Goal: Use online tool/utility: Utilize a website feature to perform a specific function

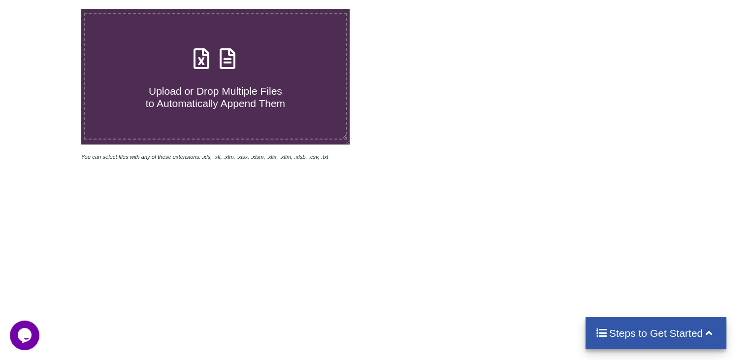
click at [212, 63] on icon at bounding box center [201, 53] width 25 height 21
click at [51, 9] on input "Upload or Drop Multiple Files to Automatically Append Them" at bounding box center [51, 9] width 0 height 0
type input "C:\fakepath\STAFF_STATEMENT_NON_TEACHING_CADRE_AS_ON_[DATE]_NEW_FORMAT(1) (1).x…"
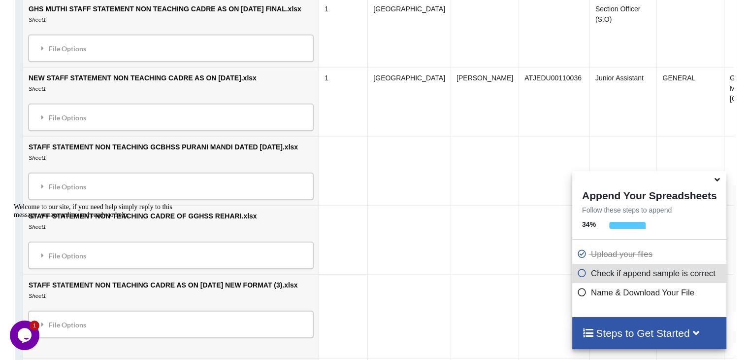
scroll to position [931, 0]
click at [715, 182] on icon at bounding box center [718, 177] width 10 height 9
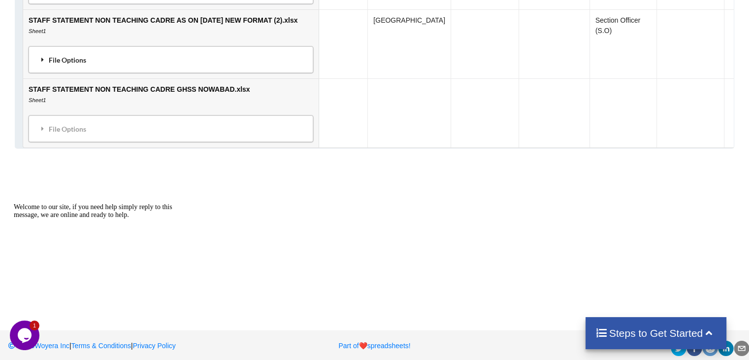
scroll to position [1861, 0]
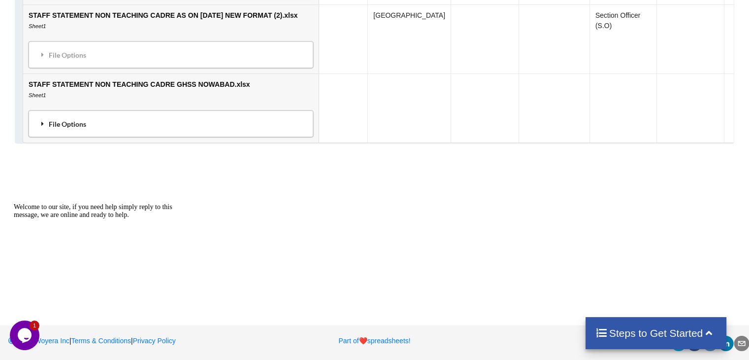
click at [49, 120] on div "File Options" at bounding box center [171, 123] width 279 height 21
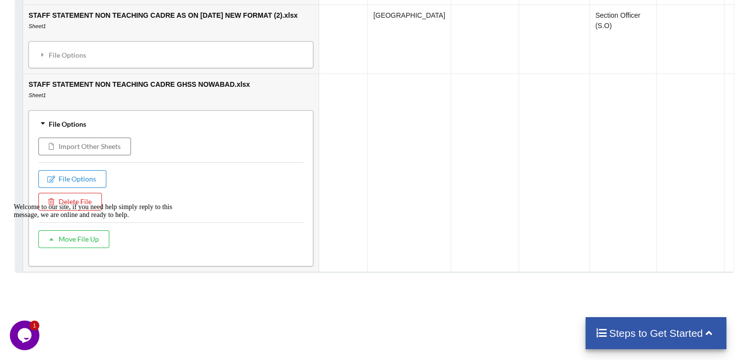
click at [49, 120] on div "File Options" at bounding box center [171, 123] width 279 height 21
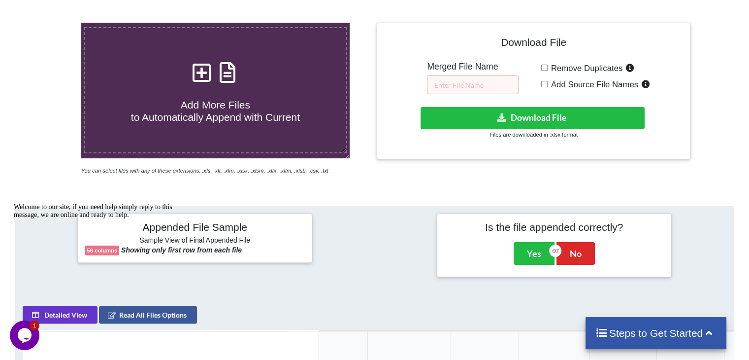
scroll to position [185, 0]
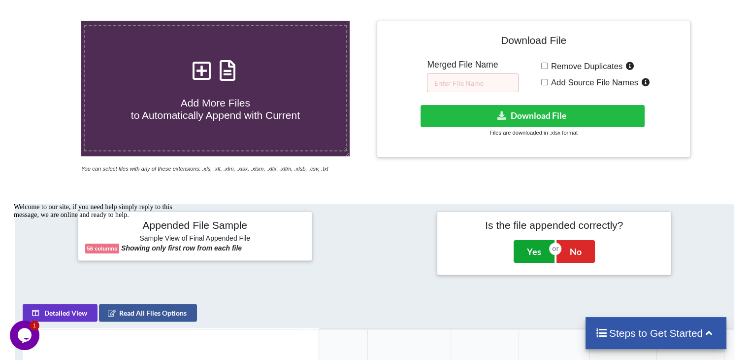
click at [533, 248] on button "Yes" at bounding box center [534, 251] width 41 height 23
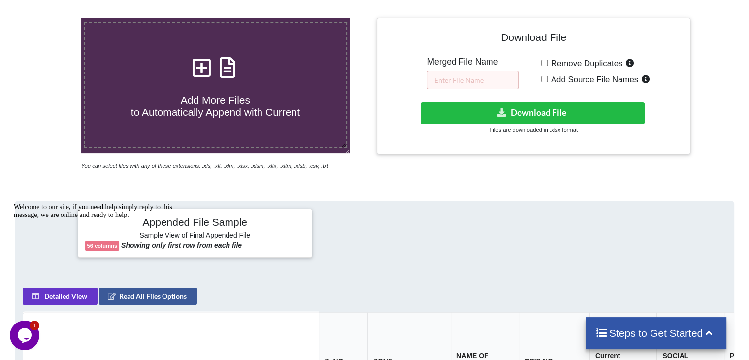
scroll to position [205, 0]
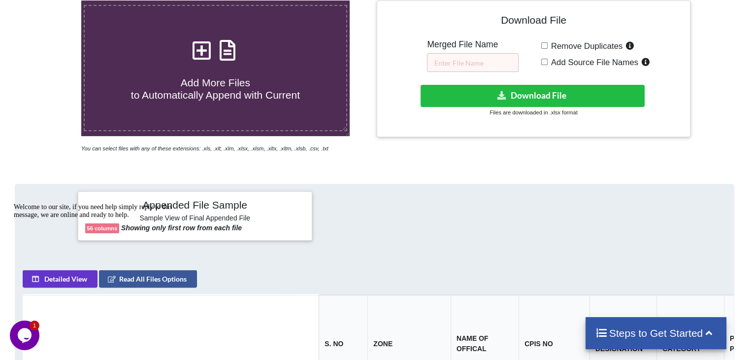
click at [543, 43] on input "Remove Duplicates" at bounding box center [545, 45] width 6 height 6
checkbox input "true"
click at [491, 64] on input "text" at bounding box center [473, 62] width 92 height 19
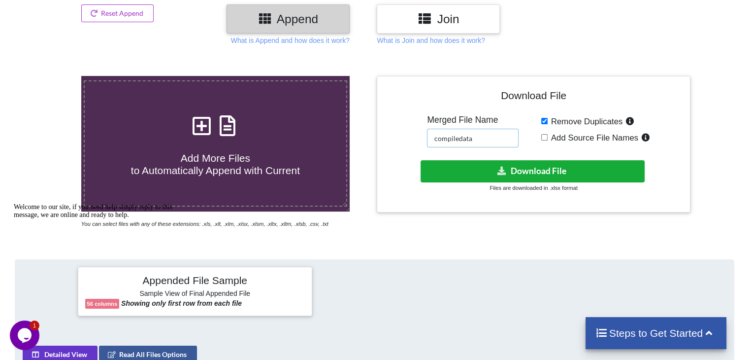
scroll to position [148, 0]
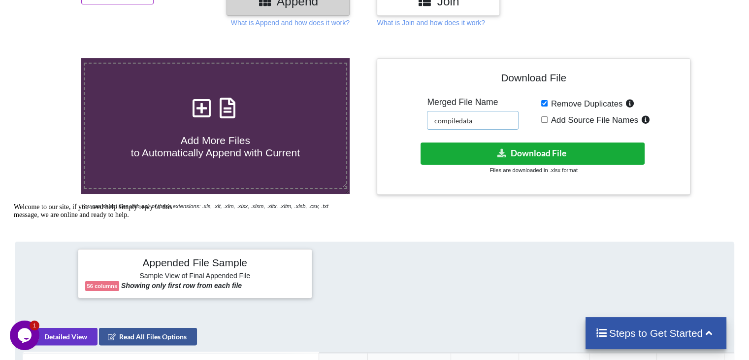
type input "compiledata"
click at [520, 156] on button "Download File" at bounding box center [533, 153] width 224 height 22
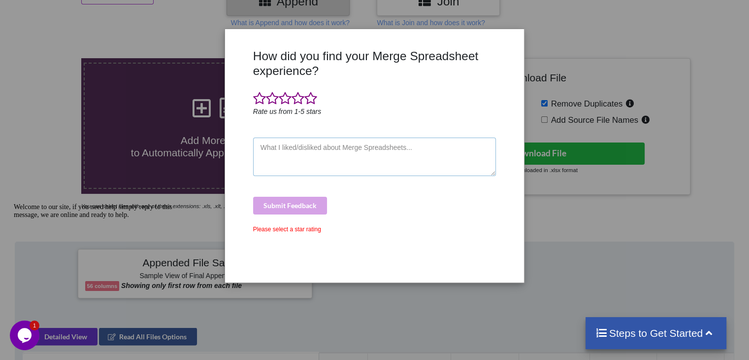
click at [321, 154] on textarea at bounding box center [374, 156] width 243 height 38
type textarea "nice"
click at [315, 207] on div "Submit Feedback" at bounding box center [374, 206] width 243 height 18
click at [286, 199] on div "Submit Feedback" at bounding box center [374, 206] width 243 height 18
click at [288, 205] on div "Submit Feedback" at bounding box center [374, 206] width 243 height 18
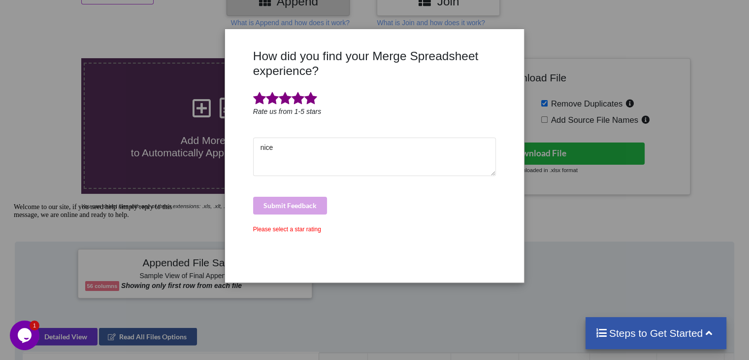
click at [305, 99] on span at bounding box center [311, 99] width 13 height 14
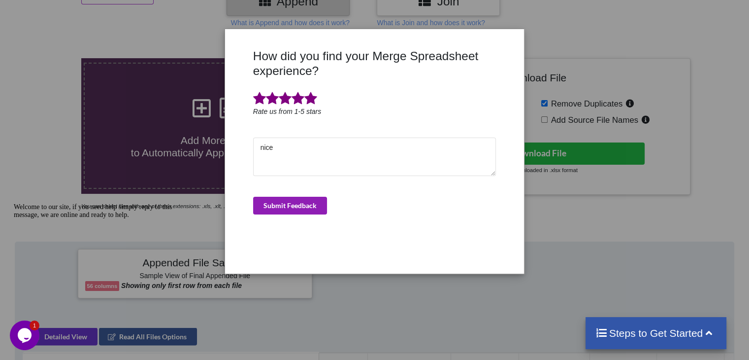
click at [296, 206] on button "Submit Feedback" at bounding box center [290, 206] width 74 height 18
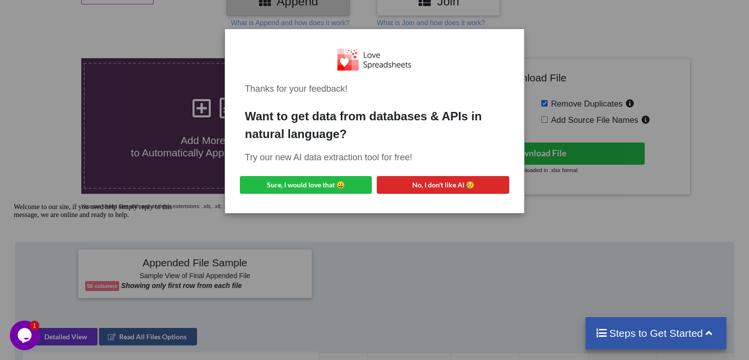
click at [365, 250] on div "Thanks for your feedback! Want to get data from databases & APIs in natural lan…" at bounding box center [374, 180] width 749 height 360
